Goal: Task Accomplishment & Management: Manage account settings

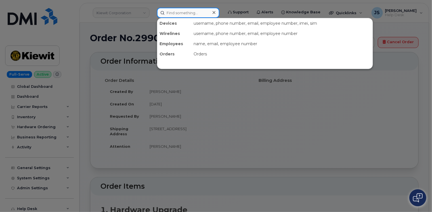
paste input "[PHONE_NUMBER]"
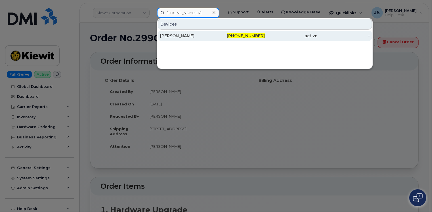
type input "[PHONE_NUMBER]"
click at [172, 36] on div "[PERSON_NAME]" at bounding box center [186, 36] width 53 height 6
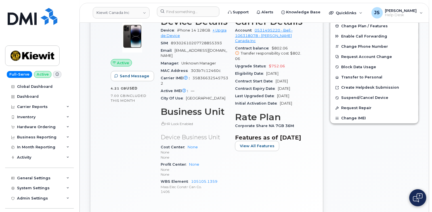
scroll to position [170, 0]
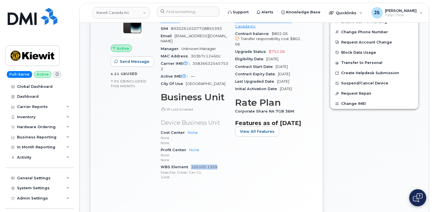
drag, startPoint x: 218, startPoint y: 162, endPoint x: 191, endPoint y: 161, distance: 27.0
click at [191, 163] on div "WBS Element 105105.1359 Mass Elec Constr Can Co. 1406" at bounding box center [195, 171] width 68 height 17
copy link "105105.1359"
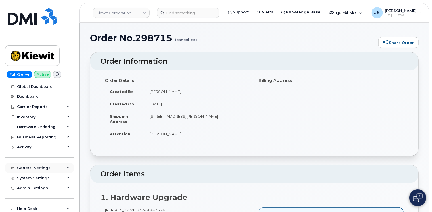
click at [59, 169] on div "General Settings" at bounding box center [39, 168] width 69 height 10
click at [46, 192] on link "Approval Mapping" at bounding box center [44, 189] width 59 height 11
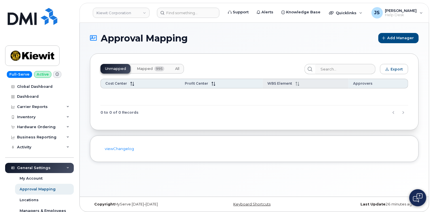
drag, startPoint x: 154, startPoint y: 68, endPoint x: 222, endPoint y: 86, distance: 70.3
click at [155, 68] on span "995" at bounding box center [160, 68] width 10 height 5
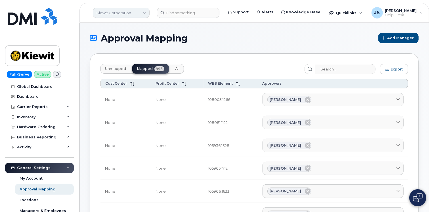
click at [112, 14] on link "Kiewit Corporation" at bounding box center [121, 13] width 57 height 10
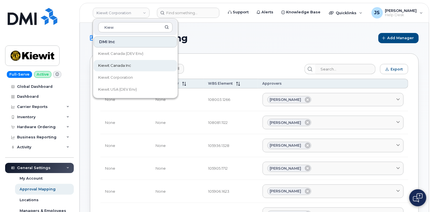
type input "Kiew"
click at [118, 62] on link "Kiewit Canada Inc" at bounding box center [136, 65] width 84 height 11
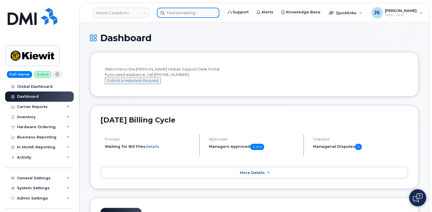
click at [189, 16] on input at bounding box center [188, 13] width 62 height 10
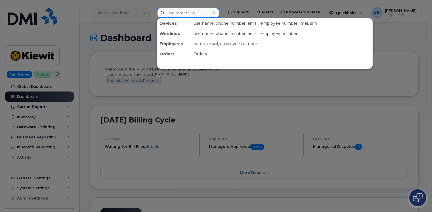
paste input "105105.1359"
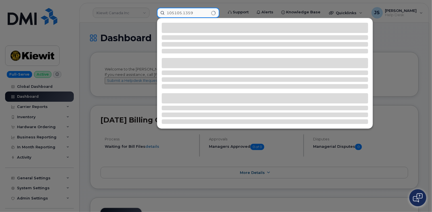
type input "105105.1359"
click at [133, 37] on div at bounding box center [216, 106] width 432 height 212
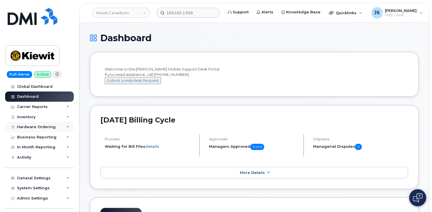
click at [66, 126] on icon at bounding box center [67, 127] width 3 height 3
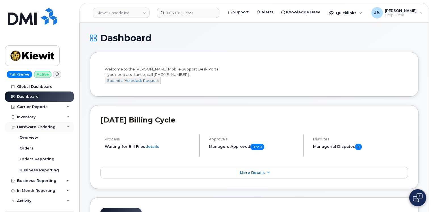
click at [66, 126] on icon at bounding box center [67, 127] width 3 height 3
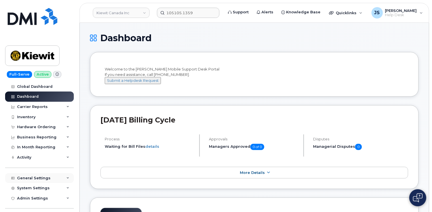
click at [66, 178] on icon at bounding box center [67, 178] width 3 height 3
click at [43, 199] on div "Approval Mapping" at bounding box center [38, 199] width 36 height 5
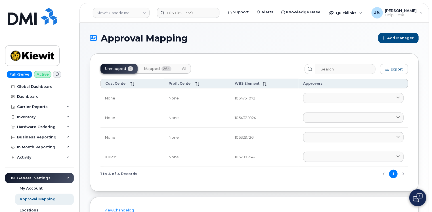
click at [152, 71] on button "Mapped 264" at bounding box center [157, 69] width 37 height 10
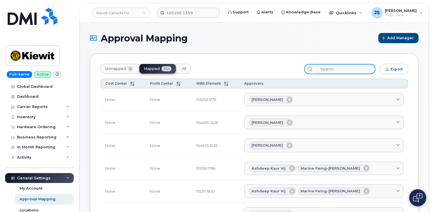
click at [344, 67] on input "search" at bounding box center [345, 69] width 61 height 10
paste input "105105.1359"
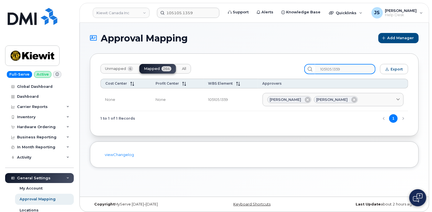
type input "105105.1359"
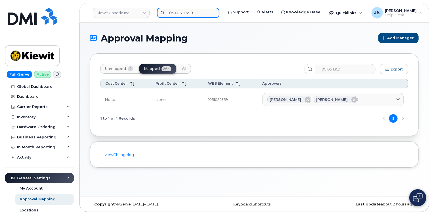
click at [197, 11] on input "105105.1359" at bounding box center [188, 13] width 62 height 10
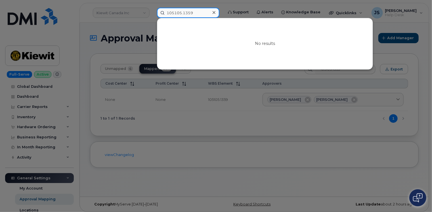
click at [197, 11] on input "105105.1359" at bounding box center [188, 13] width 62 height 10
paste input "Mohammad Ibrahimi"
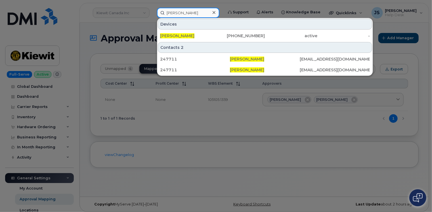
click at [207, 12] on input "Mohammad Ibrahimi" at bounding box center [188, 13] width 62 height 10
paste input "Yacine B"
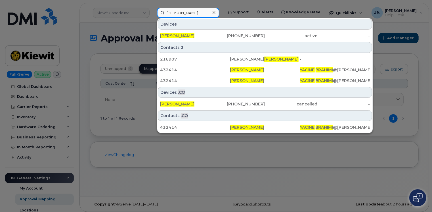
type input "Yacine Brahimi"
click at [214, 12] on icon at bounding box center [214, 12] width 3 height 3
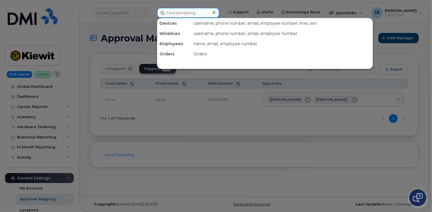
paste input "(480) 549-8121"
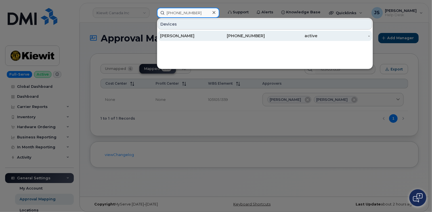
type input "(480) 549-8121"
click at [192, 36] on div "Arthur Simpson" at bounding box center [186, 36] width 53 height 6
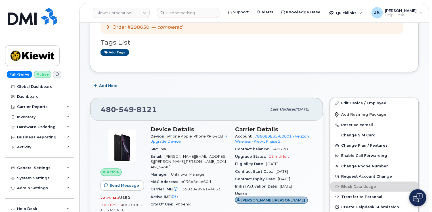
scroll to position [28, 0]
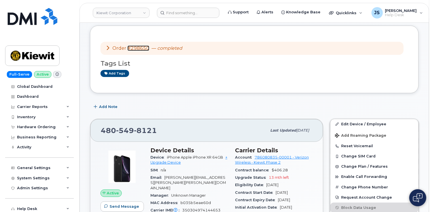
click at [139, 49] on link "#298650" at bounding box center [139, 47] width 22 height 5
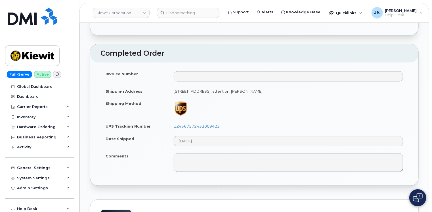
scroll to position [369, 0]
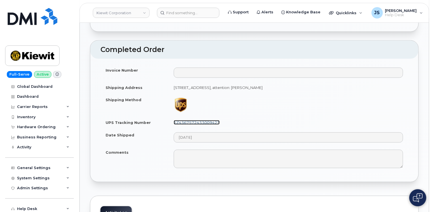
click at [216, 120] on link "1Z4367572433009423" at bounding box center [197, 122] width 46 height 5
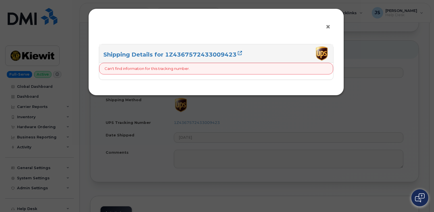
click at [327, 27] on span "×" at bounding box center [328, 27] width 5 height 11
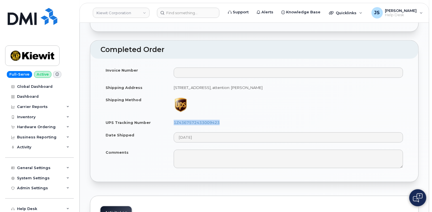
drag, startPoint x: 220, startPoint y: 116, endPoint x: 170, endPoint y: 120, distance: 50.4
click at [170, 120] on td "1Z4367572433009423" at bounding box center [289, 122] width 240 height 12
drag, startPoint x: 170, startPoint y: 120, endPoint x: 178, endPoint y: 117, distance: 9.1
copy link "1Z4367572433009423"
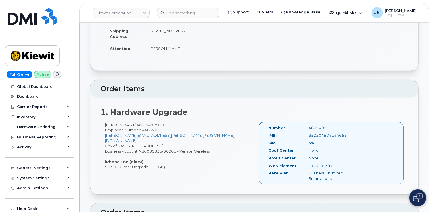
scroll to position [0, 0]
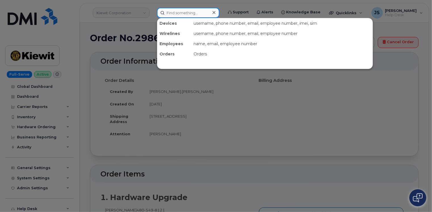
click at [184, 14] on input at bounding box center [188, 13] width 62 height 10
paste input "662-336-5550"
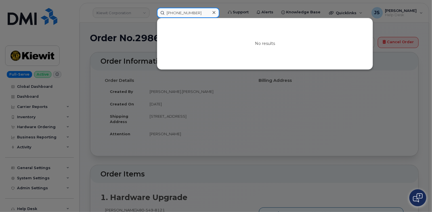
click at [195, 10] on input "662-336-5550" at bounding box center [188, 13] width 62 height 10
drag, startPoint x: 195, startPoint y: 10, endPoint x: 188, endPoint y: 16, distance: 8.9
click at [188, 16] on input "662-336-5550" at bounding box center [188, 13] width 62 height 10
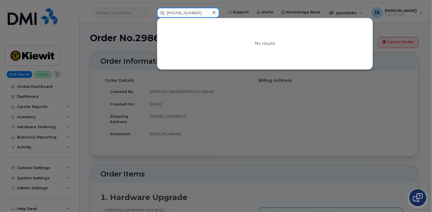
click at [188, 16] on input "662-336-5550" at bounding box center [188, 13] width 62 height 10
paste input "928-250-9208"
type input "928-250-9208"
click at [87, 121] on div at bounding box center [216, 106] width 432 height 212
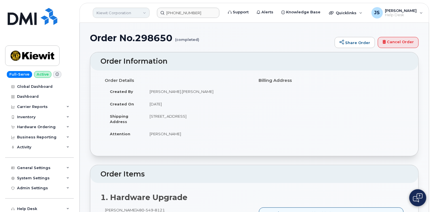
click at [119, 14] on link "Kiewit Corporation" at bounding box center [121, 13] width 57 height 10
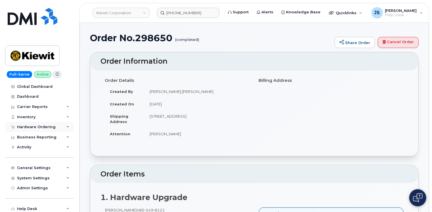
click at [66, 126] on icon at bounding box center [67, 127] width 3 height 3
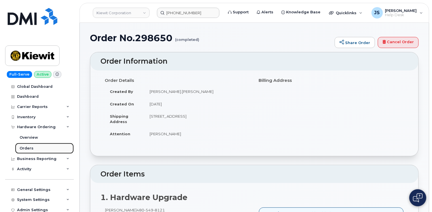
click at [29, 147] on div "Orders" at bounding box center [27, 148] width 14 height 5
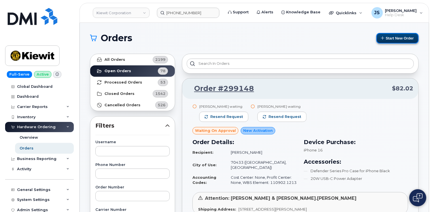
click at [403, 36] on button "Start New Order" at bounding box center [398, 38] width 42 height 11
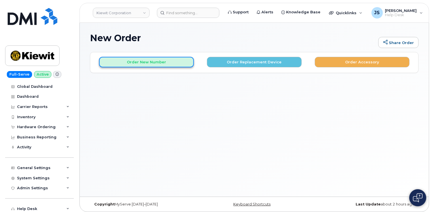
click at [147, 63] on button "Order New Number" at bounding box center [146, 62] width 95 height 11
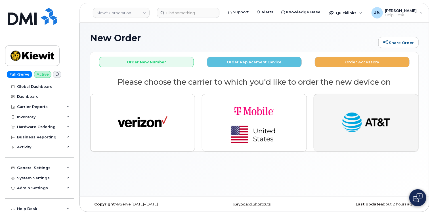
click at [366, 122] on img "button" at bounding box center [366, 123] width 50 height 26
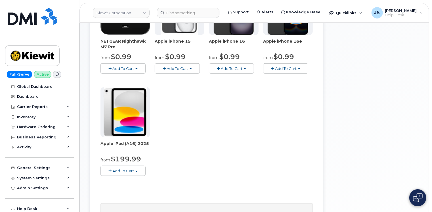
scroll to position [57, 0]
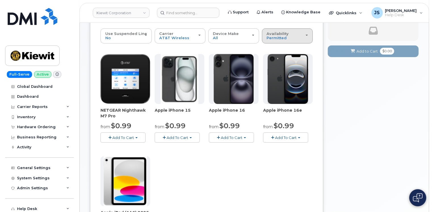
click at [293, 40] on button "Availability Permitted All" at bounding box center [287, 35] width 51 height 15
click at [278, 60] on div "All" at bounding box center [291, 58] width 54 height 7
click at [273, 41] on button "Availability Permitted All" at bounding box center [287, 35] width 51 height 15
click at [274, 57] on label "All" at bounding box center [270, 58] width 12 height 7
click at [0, 0] on input "All" at bounding box center [0, 0] width 0 height 0
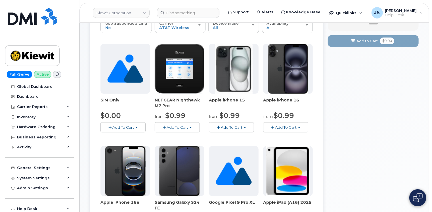
scroll to position [0, 0]
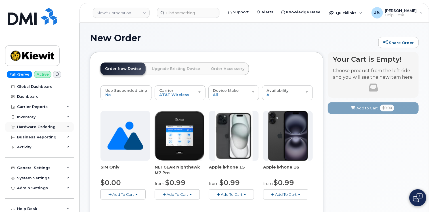
click at [46, 127] on div "Hardware Ordering" at bounding box center [36, 127] width 39 height 5
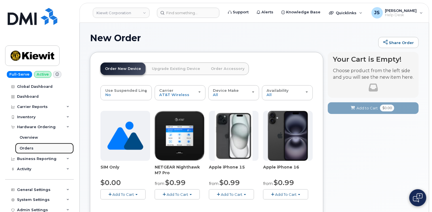
click at [28, 151] on div "Orders" at bounding box center [27, 148] width 14 height 5
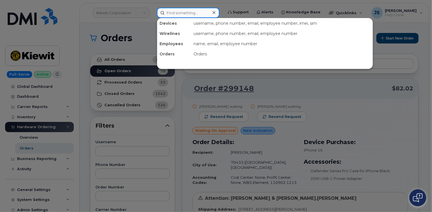
paste input "775-666-9933"
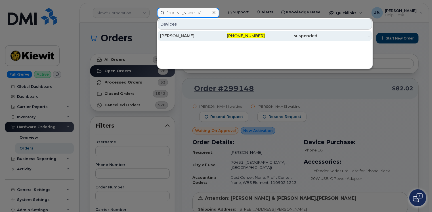
type input "775-666-9933"
click at [183, 37] on div "ANDI BURGESS" at bounding box center [186, 36] width 53 height 6
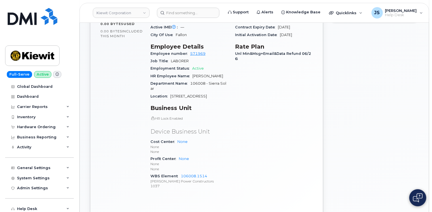
scroll to position [199, 0]
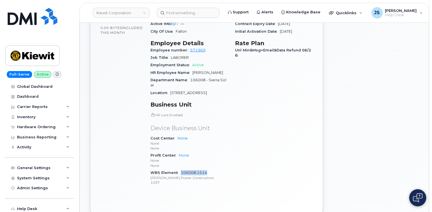
drag, startPoint x: 207, startPoint y: 167, endPoint x: 182, endPoint y: 168, distance: 25.9
click at [182, 169] on div "WBS Element 106008.1514 [PERSON_NAME] Power Constructors 1037" at bounding box center [190, 177] width 78 height 17
copy link "106008.1514"
click at [66, 167] on icon at bounding box center [67, 167] width 3 height 3
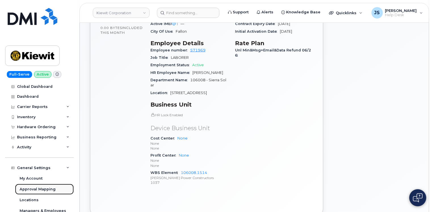
click at [46, 187] on div "Approval Mapping" at bounding box center [38, 189] width 36 height 5
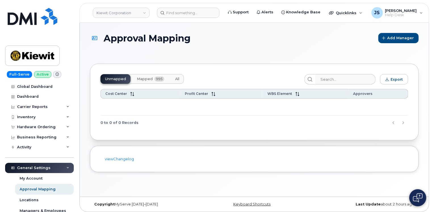
click at [149, 74] on button "Mapped 995" at bounding box center [150, 79] width 37 height 10
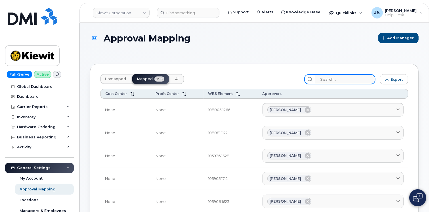
paste input "106008.1514"
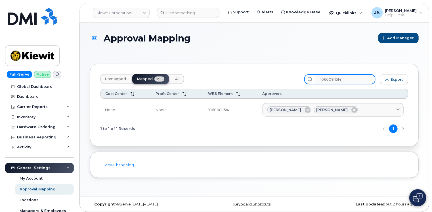
type input "106008.1514"
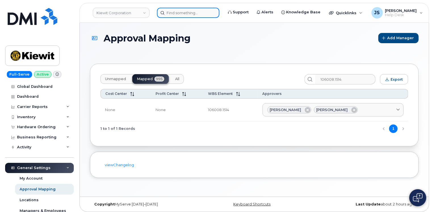
click at [195, 12] on input at bounding box center [188, 13] width 62 height 10
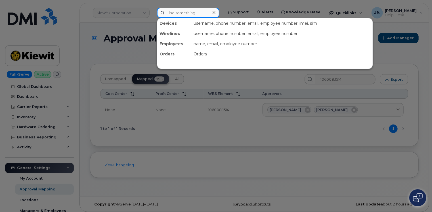
paste input "775-666-9933"
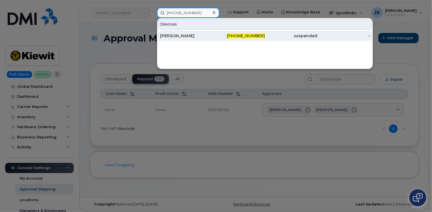
type input "775-666-9933"
click at [186, 33] on div "ANDI BURGESS" at bounding box center [186, 36] width 53 height 6
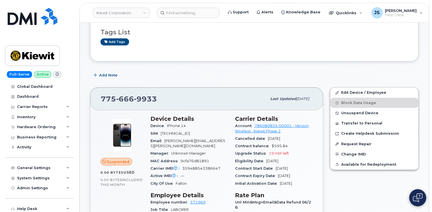
scroll to position [57, 0]
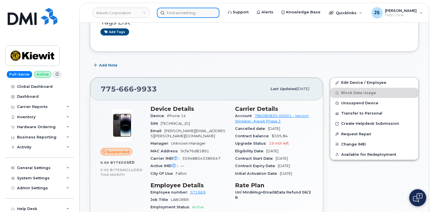
click at [183, 13] on input at bounding box center [188, 13] width 62 height 10
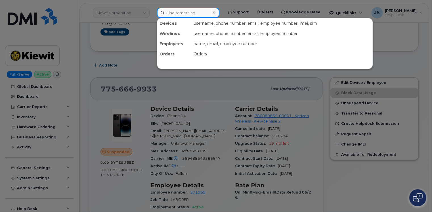
paste input "[PHONE_NUMBER]"
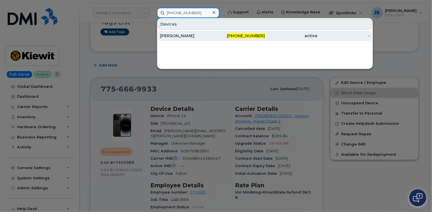
type input "[PHONE_NUMBER]"
click at [173, 36] on div "[PERSON_NAME]" at bounding box center [186, 36] width 53 height 6
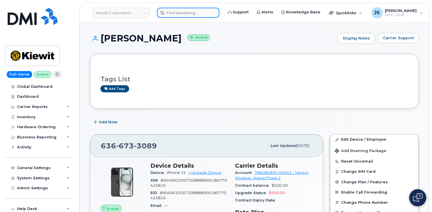
click at [194, 13] on input at bounding box center [188, 13] width 62 height 10
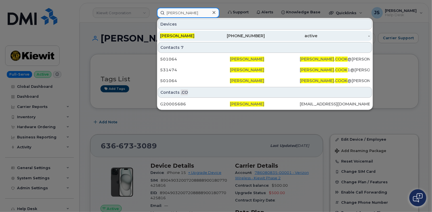
type input "[PERSON_NAME]"
click at [207, 36] on div "[PERSON_NAME]" at bounding box center [186, 36] width 53 height 6
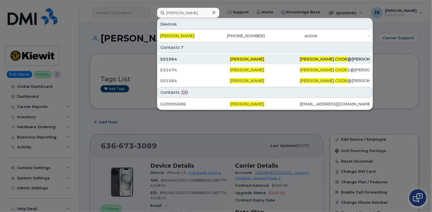
click at [230, 62] on div "501064" at bounding box center [265, 59] width 70 height 10
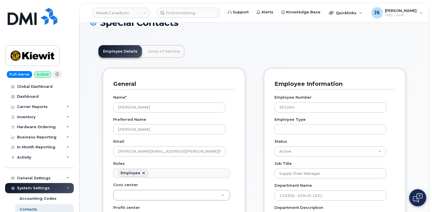
scroll to position [28, 0]
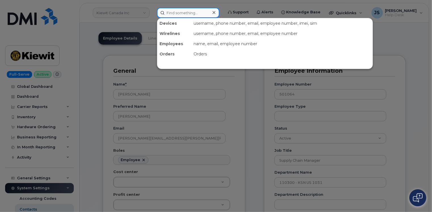
paste input "636-673-3089"
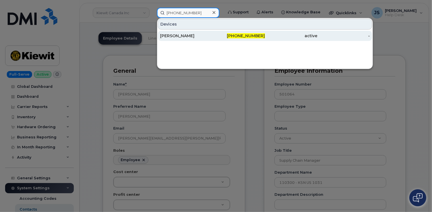
type input "636-673-3089"
click at [175, 35] on div "[PERSON_NAME]" at bounding box center [186, 36] width 53 height 6
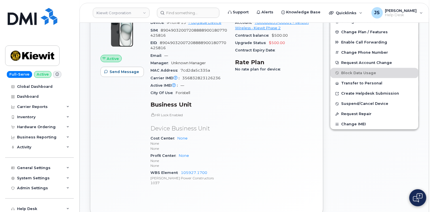
scroll to position [85, 0]
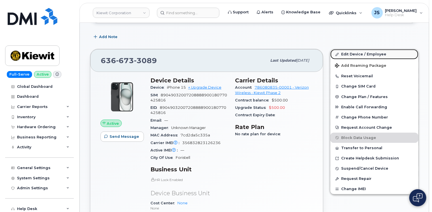
click at [365, 53] on link "Edit Device / Employee" at bounding box center [375, 54] width 88 height 10
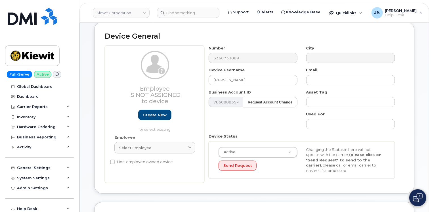
scroll to position [57, 0]
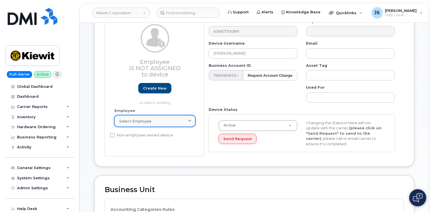
click at [149, 118] on link "Select employee" at bounding box center [154, 120] width 81 height 11
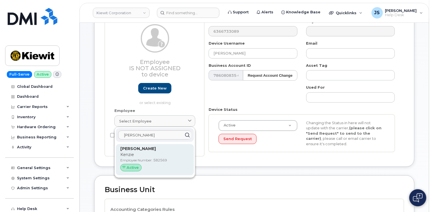
type input "[PERSON_NAME]"
click at [155, 162] on p "Employee Number: 582569" at bounding box center [154, 160] width 69 height 5
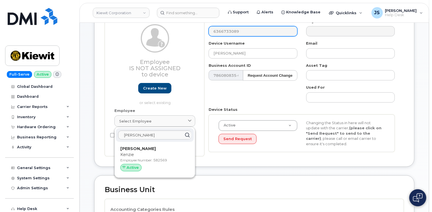
type input "582569"
type input "[PERSON_NAME]"
type input "[EMAIL_ADDRESS][PERSON_NAME][PERSON_NAME][DOMAIN_NAME]"
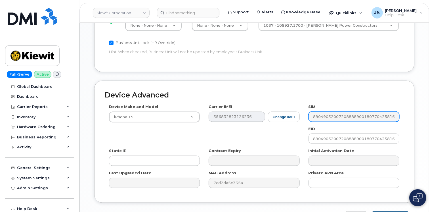
scroll to position [374, 0]
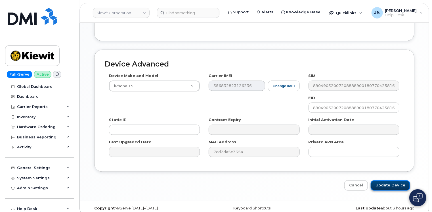
click at [392, 180] on input "Update Device" at bounding box center [390, 185] width 39 height 11
type input "Saving..."
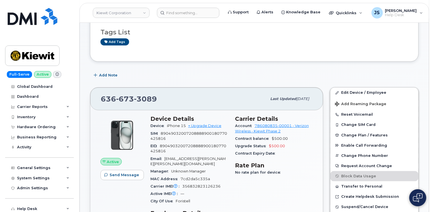
scroll to position [57, 0]
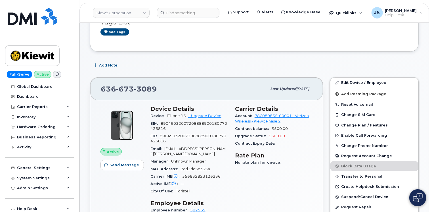
click at [192, 174] on span "356832823126236" at bounding box center [201, 176] width 38 height 4
copy span "356832823126236"
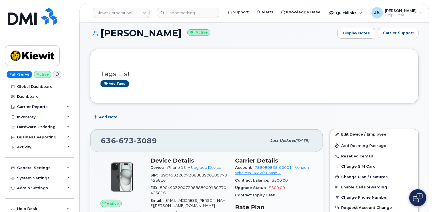
scroll to position [0, 0]
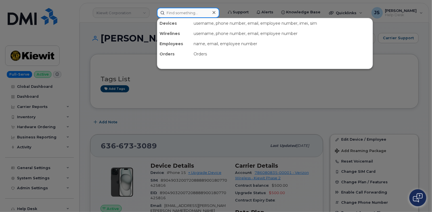
paste input "[PERSON_NAME]"
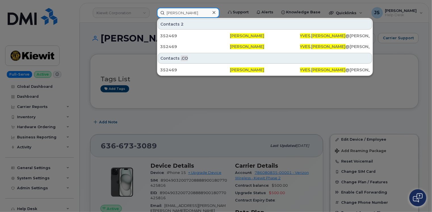
type input "[PERSON_NAME]"
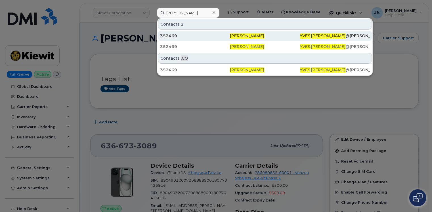
click at [178, 35] on div "352469" at bounding box center [195, 36] width 70 height 6
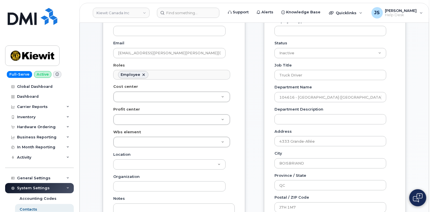
scroll to position [142, 0]
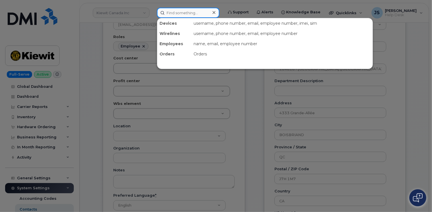
click at [191, 11] on input at bounding box center [188, 13] width 62 height 10
paste input "Yves Sauriol"
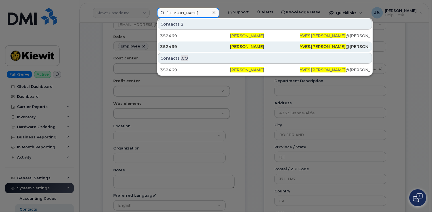
type input "Yves Sauriol"
click at [189, 47] on div "352469" at bounding box center [195, 47] width 70 height 6
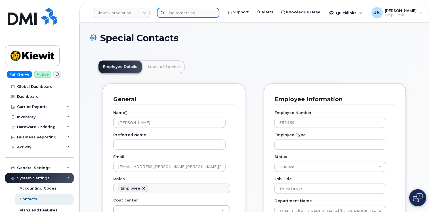
click at [179, 12] on input at bounding box center [188, 13] width 62 height 10
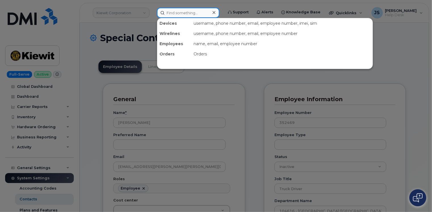
paste input "[PERSON_NAME]"
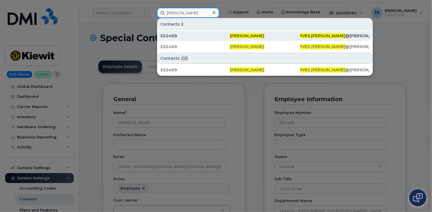
type input "[PERSON_NAME]"
click at [185, 38] on div "352469" at bounding box center [195, 36] width 70 height 6
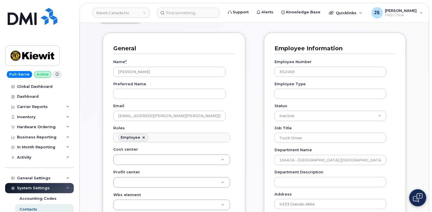
scroll to position [85, 0]
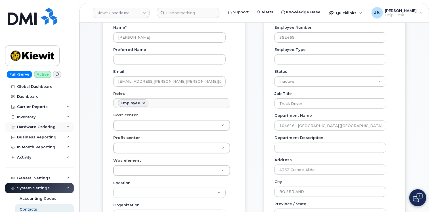
click at [64, 129] on div "Hardware Ordering" at bounding box center [39, 127] width 69 height 10
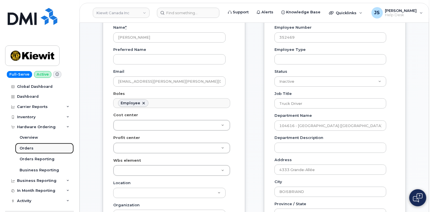
click at [28, 147] on div "Orders" at bounding box center [27, 148] width 14 height 5
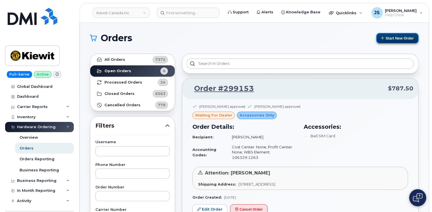
click at [394, 37] on button "Start New Order" at bounding box center [398, 38] width 42 height 11
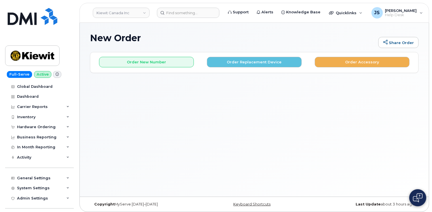
click at [172, 67] on div "Order New Number Order Replacement Device Order Accessory" at bounding box center [254, 62] width 328 height 20
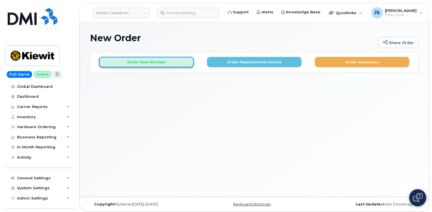
click at [166, 62] on button "Order New Number" at bounding box center [146, 62] width 95 height 11
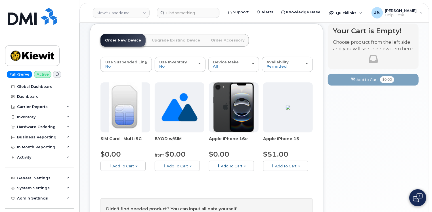
scroll to position [28, 0]
click at [295, 61] on div "Availability Permitted All" at bounding box center [287, 64] width 41 height 9
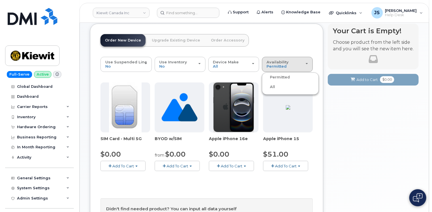
click at [274, 88] on label "All" at bounding box center [270, 87] width 12 height 7
click at [0, 0] on input "All" at bounding box center [0, 0] width 0 height 0
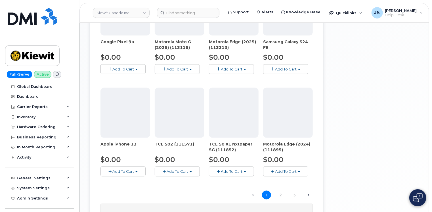
scroll to position [341, 0]
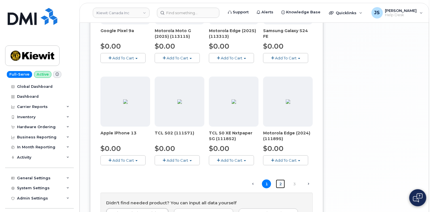
click at [282, 183] on link "2" at bounding box center [280, 184] width 9 height 9
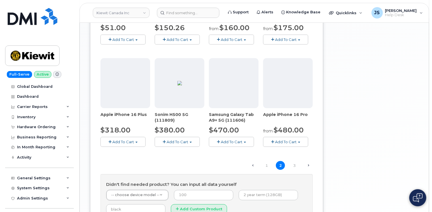
scroll to position [372, 0]
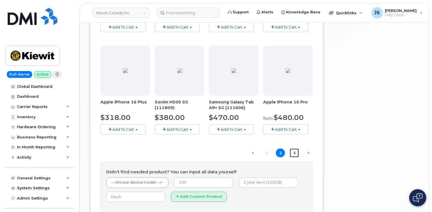
click at [295, 152] on link "3" at bounding box center [294, 153] width 9 height 9
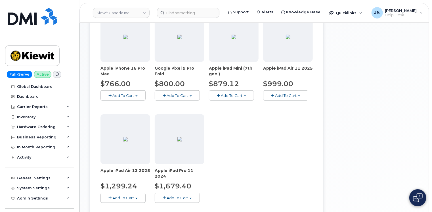
scroll to position [201, 0]
click at [227, 94] on span "Add To Cart" at bounding box center [232, 95] width 22 height 5
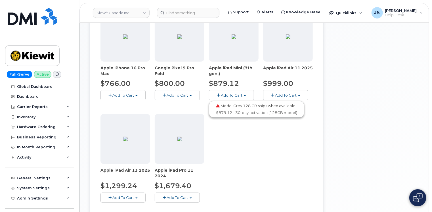
click at [179, 95] on span "Add To Cart" at bounding box center [178, 95] width 22 height 5
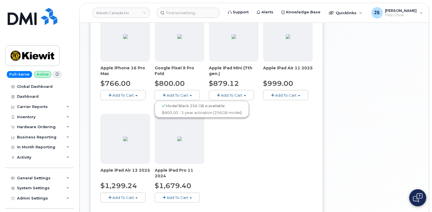
click at [227, 94] on span "Add To Cart" at bounding box center [232, 95] width 22 height 5
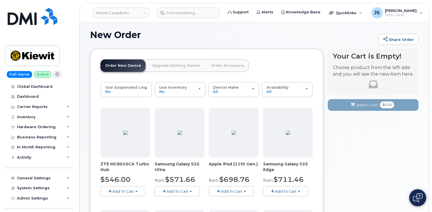
scroll to position [3, 0]
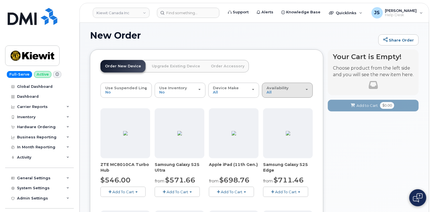
click at [284, 92] on div "Availability Permitted All" at bounding box center [287, 90] width 41 height 9
click at [274, 102] on label "Permitted" at bounding box center [277, 103] width 27 height 7
click at [0, 0] on input "Permitted" at bounding box center [0, 0] width 0 height 0
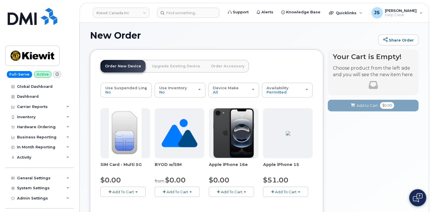
click at [222, 193] on button "Add To Cart" at bounding box center [231, 192] width 45 height 10
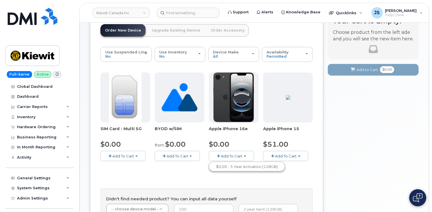
scroll to position [31, 0]
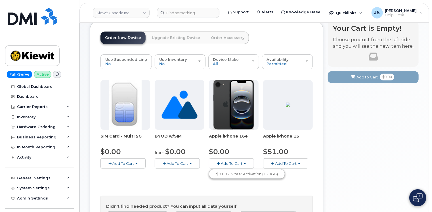
click at [172, 166] on button "Add To Cart" at bounding box center [177, 163] width 45 height 10
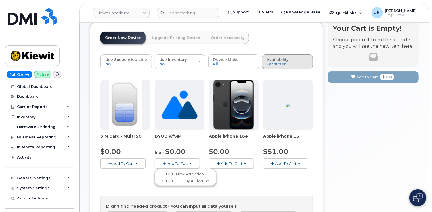
click at [275, 59] on span "Availability" at bounding box center [278, 59] width 22 height 5
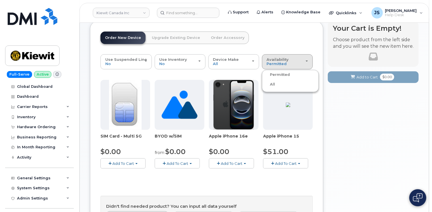
click at [272, 81] on label "All" at bounding box center [270, 84] width 12 height 7
click at [0, 0] on input "All" at bounding box center [0, 0] width 0 height 0
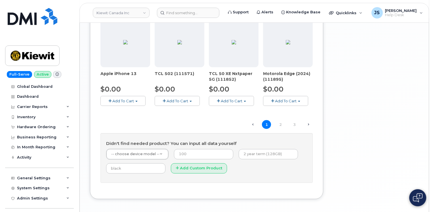
scroll to position [423, 0]
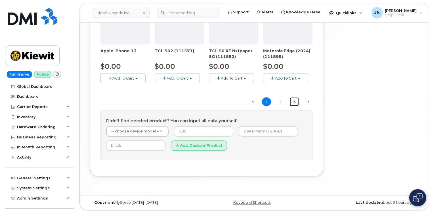
click at [295, 101] on link "3" at bounding box center [294, 101] width 9 height 9
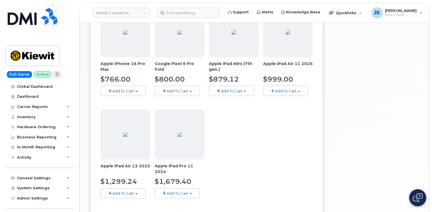
scroll to position [236, 0]
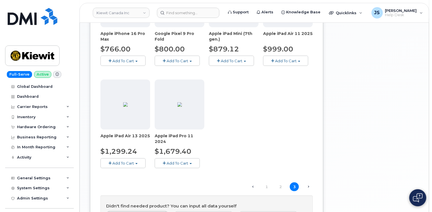
click at [125, 161] on span "Add To Cart" at bounding box center [123, 163] width 22 height 5
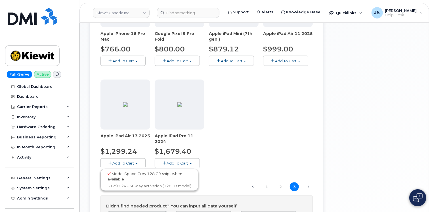
click at [242, 62] on span "Add To Cart" at bounding box center [232, 61] width 22 height 5
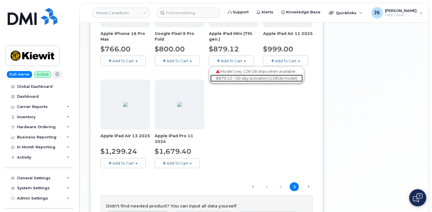
click at [249, 78] on link "$879.12 - 30-day activation (128GB model)" at bounding box center [256, 78] width 93 height 7
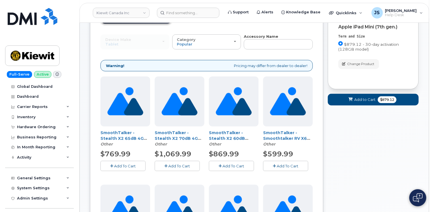
scroll to position [0, 0]
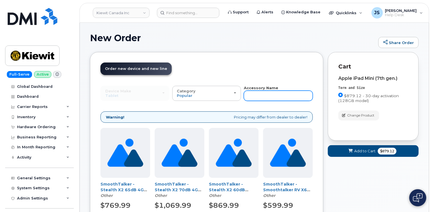
click at [270, 96] on input "text" at bounding box center [278, 96] width 69 height 10
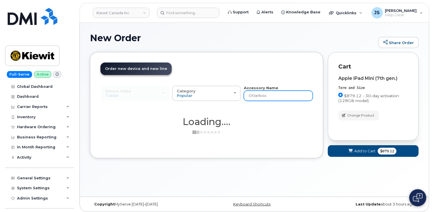
type input "Otterbox"
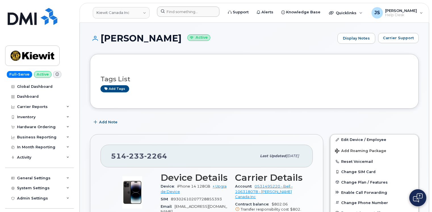
scroll to position [170, 0]
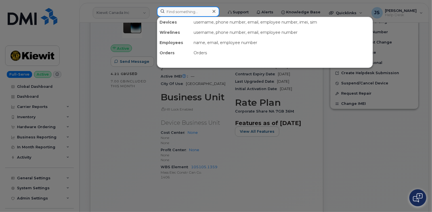
paste input "294697"
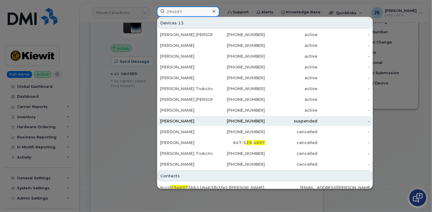
scroll to position [27, 0]
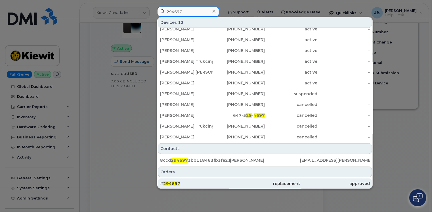
type input "294697"
click at [177, 183] on span "294697" at bounding box center [171, 183] width 17 height 5
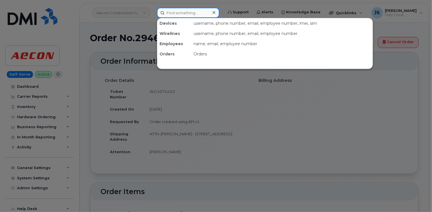
paste input "294697"
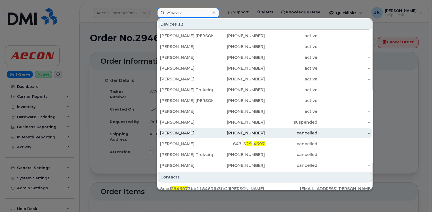
scroll to position [27, 0]
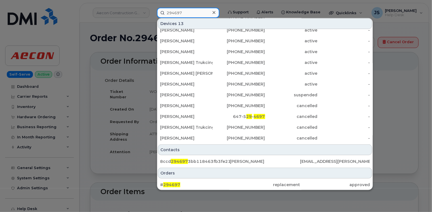
click at [187, 14] on input "294697" at bounding box center [188, 13] width 62 height 10
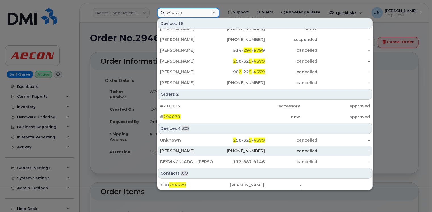
scroll to position [28, 0]
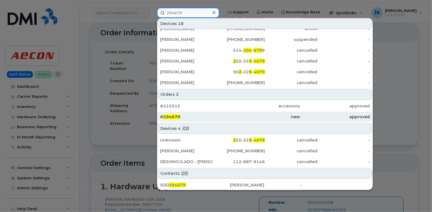
type input "294679"
click at [216, 114] on div "# 294679" at bounding box center [195, 117] width 70 height 6
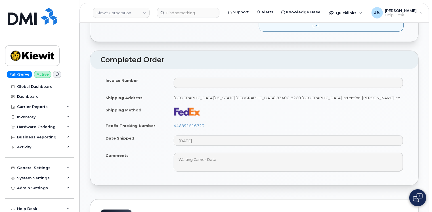
scroll to position [284, 0]
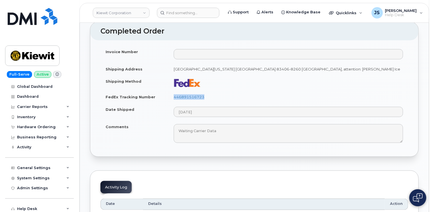
drag, startPoint x: 205, startPoint y: 91, endPoint x: 175, endPoint y: 87, distance: 30.1
click at [175, 91] on td "446891516723" at bounding box center [289, 97] width 240 height 12
drag, startPoint x: 175, startPoint y: 87, endPoint x: 182, endPoint y: 92, distance: 8.8
copy link "446891516723"
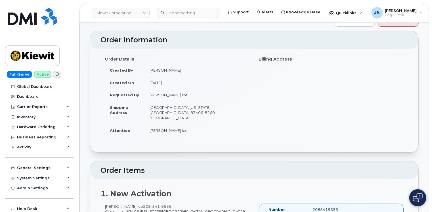
scroll to position [0, 0]
